Goal: Task Accomplishment & Management: Use online tool/utility

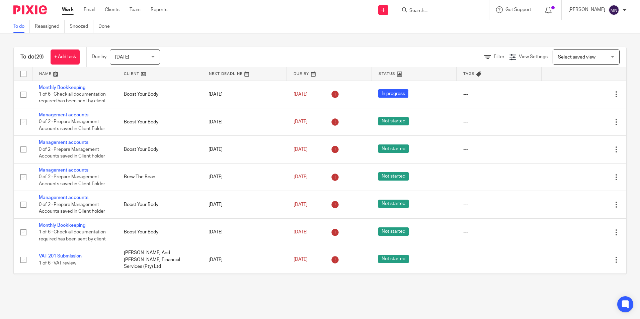
click at [439, 7] on form at bounding box center [444, 10] width 71 height 8
click at [437, 8] on input "Search" at bounding box center [439, 11] width 60 height 6
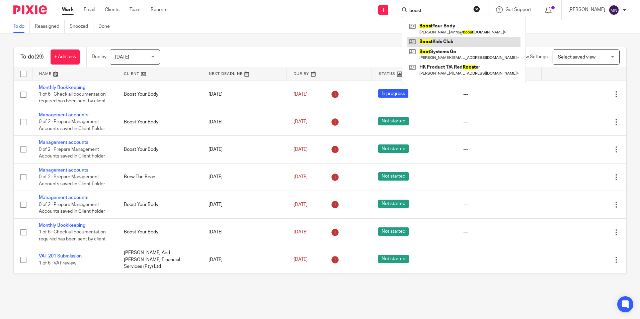
type input "boost"
click at [444, 40] on link at bounding box center [463, 42] width 113 height 10
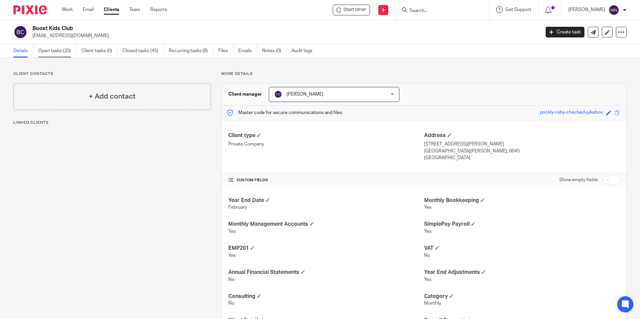
click at [49, 56] on link "Open tasks (20)" at bounding box center [57, 51] width 38 height 13
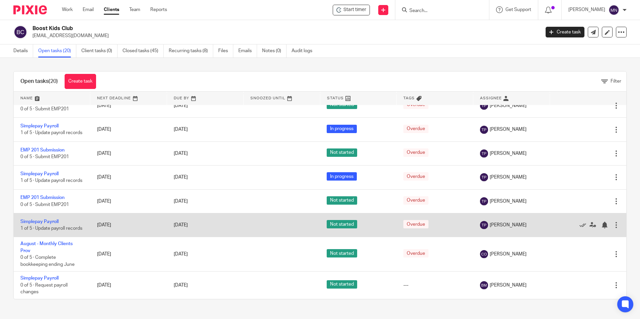
scroll to position [342, 0]
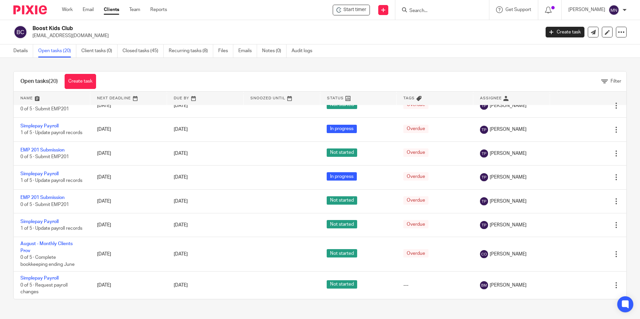
drag, startPoint x: 76, startPoint y: 27, endPoint x: 30, endPoint y: 30, distance: 46.3
click at [30, 30] on div "Boost Kids Club info@boostbystap.co.za" at bounding box center [274, 32] width 522 height 14
copy h2 "Boost Kids Club"
click at [428, 13] on input "Search" at bounding box center [439, 11] width 60 height 6
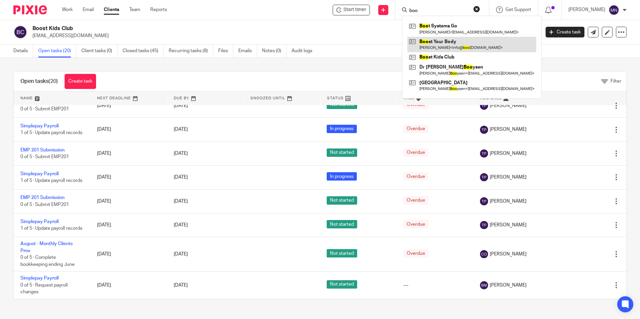
type input "boo"
click at [448, 40] on link at bounding box center [471, 44] width 129 height 15
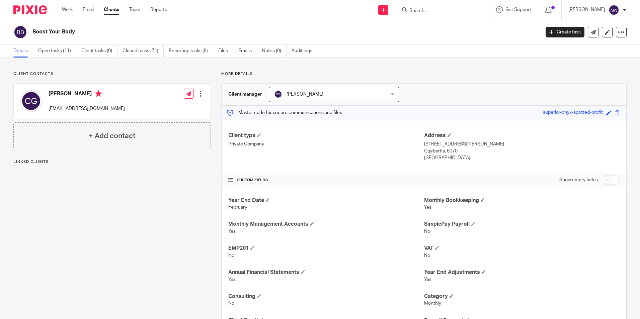
click at [59, 49] on link "Open tasks (11)" at bounding box center [57, 51] width 38 height 13
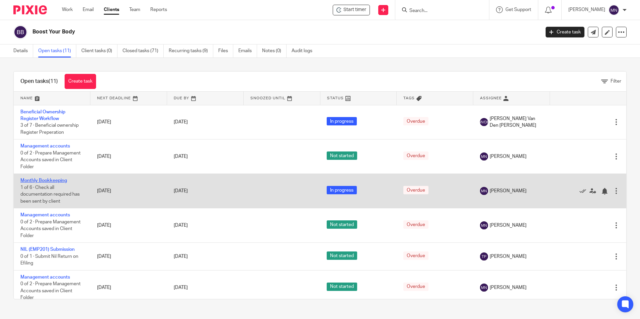
click at [44, 182] on link "Monthly Bookkeeping" at bounding box center [43, 180] width 47 height 5
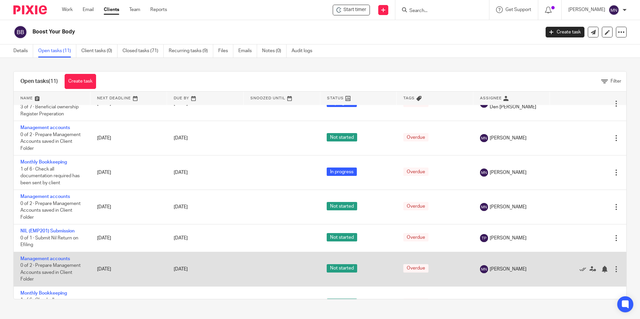
scroll to position [33, 0]
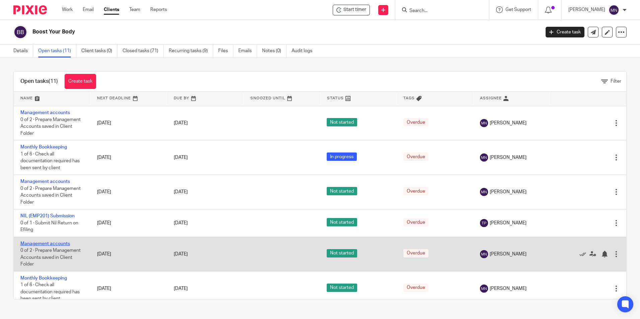
click at [53, 244] on link "Management accounts" at bounding box center [45, 244] width 50 height 5
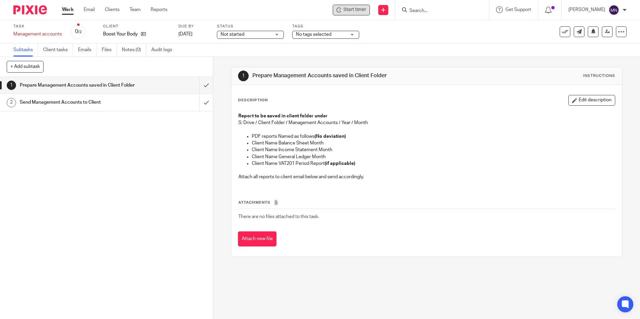
click at [359, 12] on span "Start timer" at bounding box center [355, 9] width 23 height 7
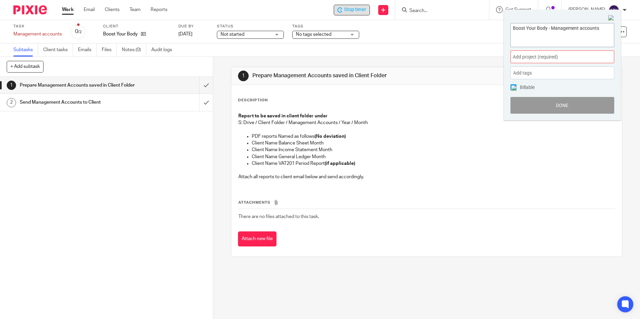
click at [610, 31] on textarea "Boost Your Body - Management accounts" at bounding box center [562, 34] width 103 height 22
paste textarea "-Preparing [DATE] Management Accounts x2"
type textarea "Boost Your Body - Management accounts-Preparing [DATE] Management Accounts"
click at [554, 53] on div "Add project (required) :" at bounding box center [563, 57] width 104 height 13
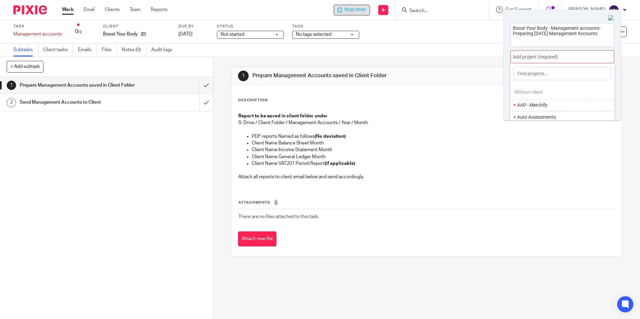
click at [554, 74] on input at bounding box center [562, 73] width 97 height 13
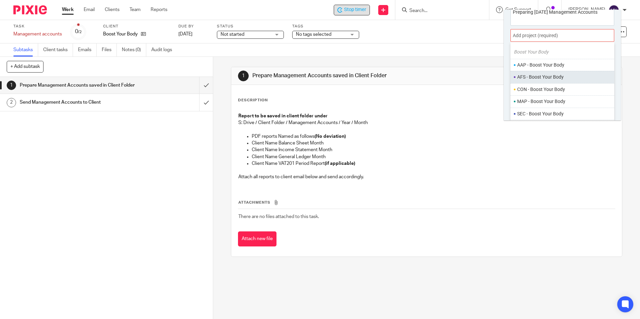
scroll to position [33, 0]
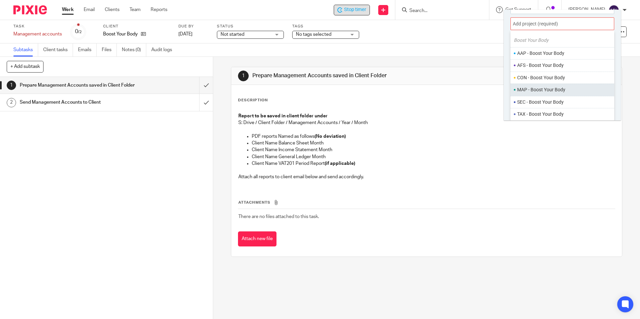
type input "boost"
click at [545, 92] on li "MAP - Boost Your Body" at bounding box center [564, 89] width 95 height 7
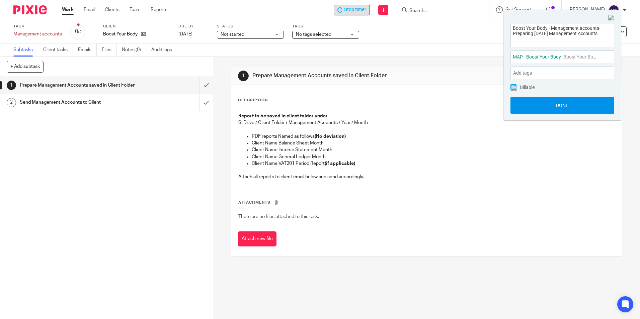
click at [551, 102] on button "Done" at bounding box center [563, 105] width 104 height 17
